Goal: Information Seeking & Learning: Understand process/instructions

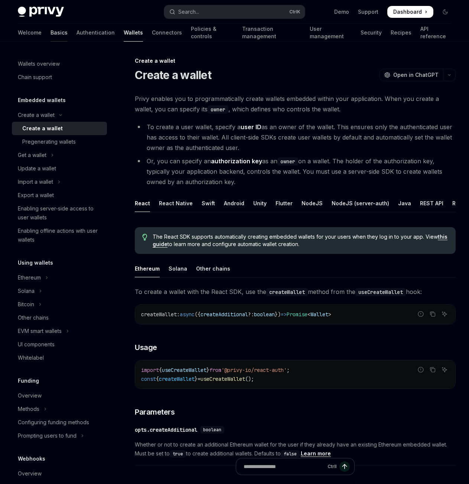
click at [50, 32] on link "Basics" at bounding box center [58, 33] width 17 height 18
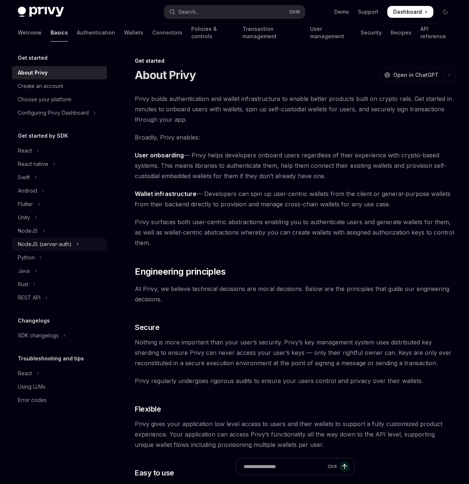
click at [46, 249] on button "NodeJS (server-auth)" at bounding box center [59, 243] width 95 height 13
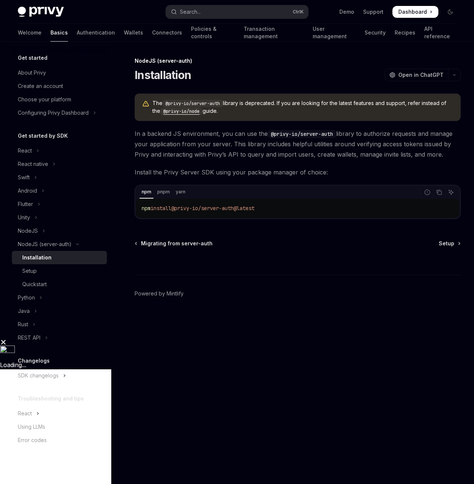
click at [184, 111] on code "@privy-io/node" at bounding box center [181, 111] width 42 height 7
type textarea "*"
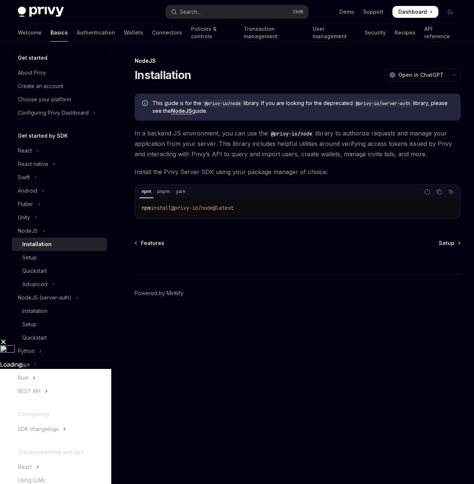
drag, startPoint x: 247, startPoint y: 209, endPoint x: 142, endPoint y: 209, distance: 104.6
click at [142, 209] on code "npm install @privy-io/node@latest" at bounding box center [298, 207] width 312 height 9
drag, startPoint x: 252, startPoint y: 210, endPoint x: 140, endPoint y: 206, distance: 112.1
click at [140, 206] on div "yarn add @privy-io/node@latest" at bounding box center [298, 207] width 324 height 19
copy span "yarn add @privy-io/node@latest"
